Goal: Navigation & Orientation: Find specific page/section

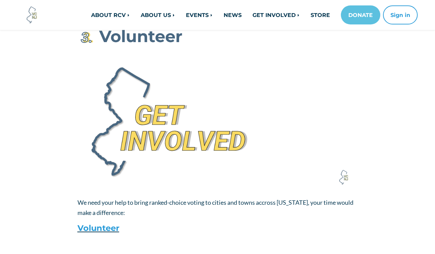
scroll to position [737, 0]
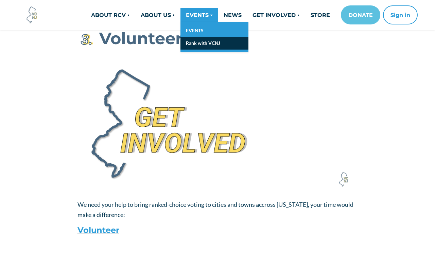
click at [198, 45] on link "Rank with VCNJ" at bounding box center [215, 43] width 68 height 13
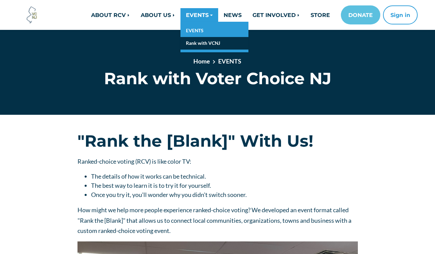
click at [204, 43] on link "Rank with VCNJ" at bounding box center [215, 43] width 68 height 13
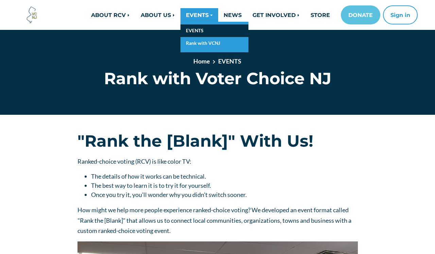
click at [200, 29] on link "EVENTS" at bounding box center [215, 30] width 68 height 13
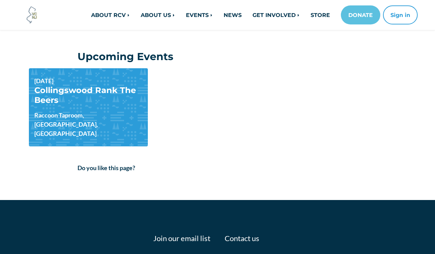
scroll to position [177, 0]
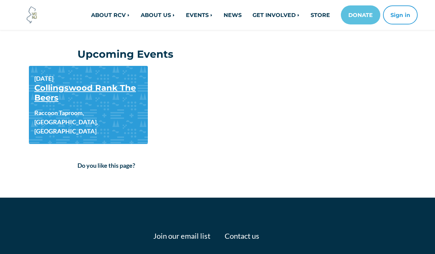
click at [94, 87] on link "Collingswood Rank The Beers" at bounding box center [85, 93] width 102 height 20
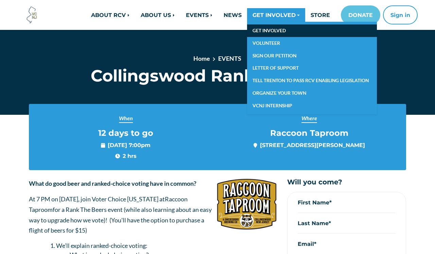
click at [275, 32] on link "GET INVOLVED" at bounding box center [312, 30] width 130 height 13
